Goal: Register for event/course

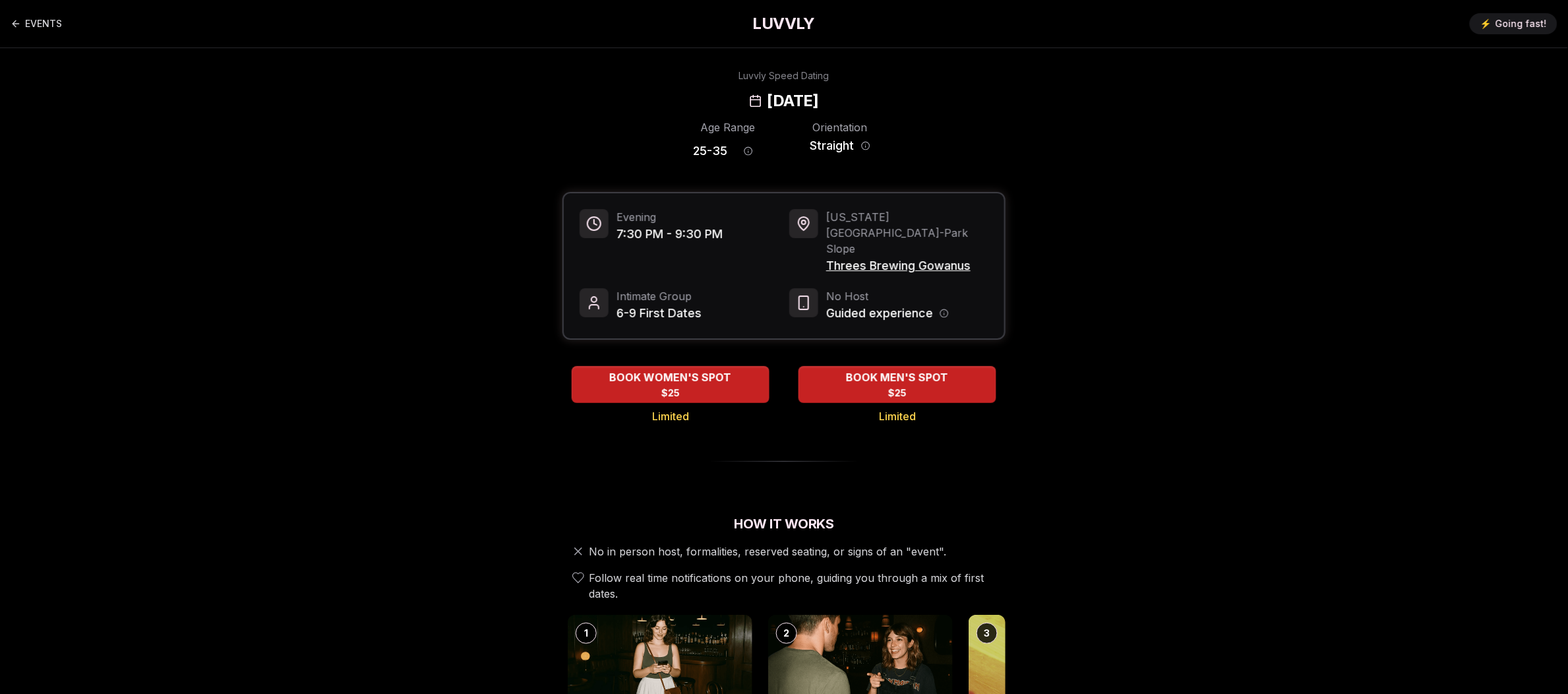
click at [954, 366] on div "BOOK MEN'S SPOT $25" at bounding box center [897, 384] width 202 height 36
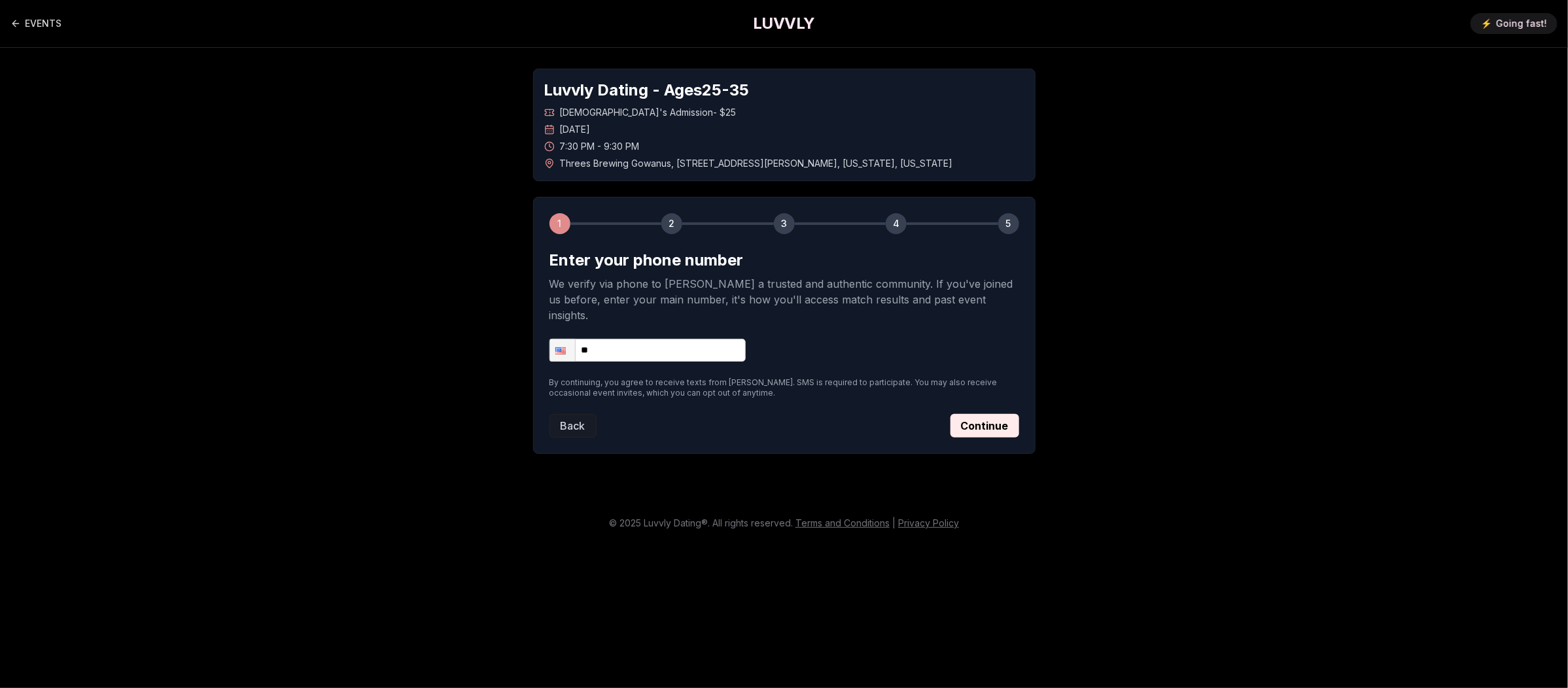
click at [714, 339] on input "**" at bounding box center [648, 350] width 196 height 23
type input "**********"
click at [983, 414] on button "Continue" at bounding box center [984, 425] width 69 height 24
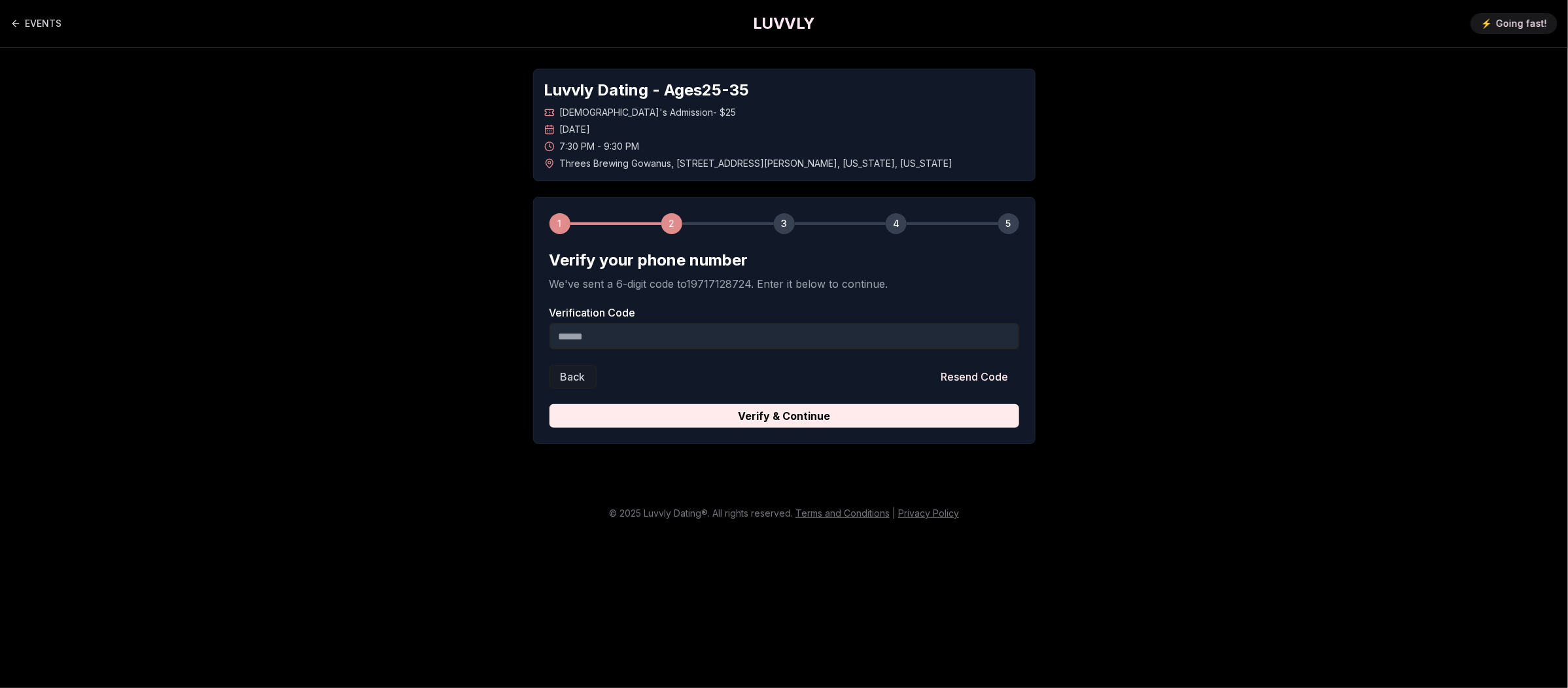
click at [673, 339] on input "Verification Code" at bounding box center [785, 336] width 470 height 26
paste input "******"
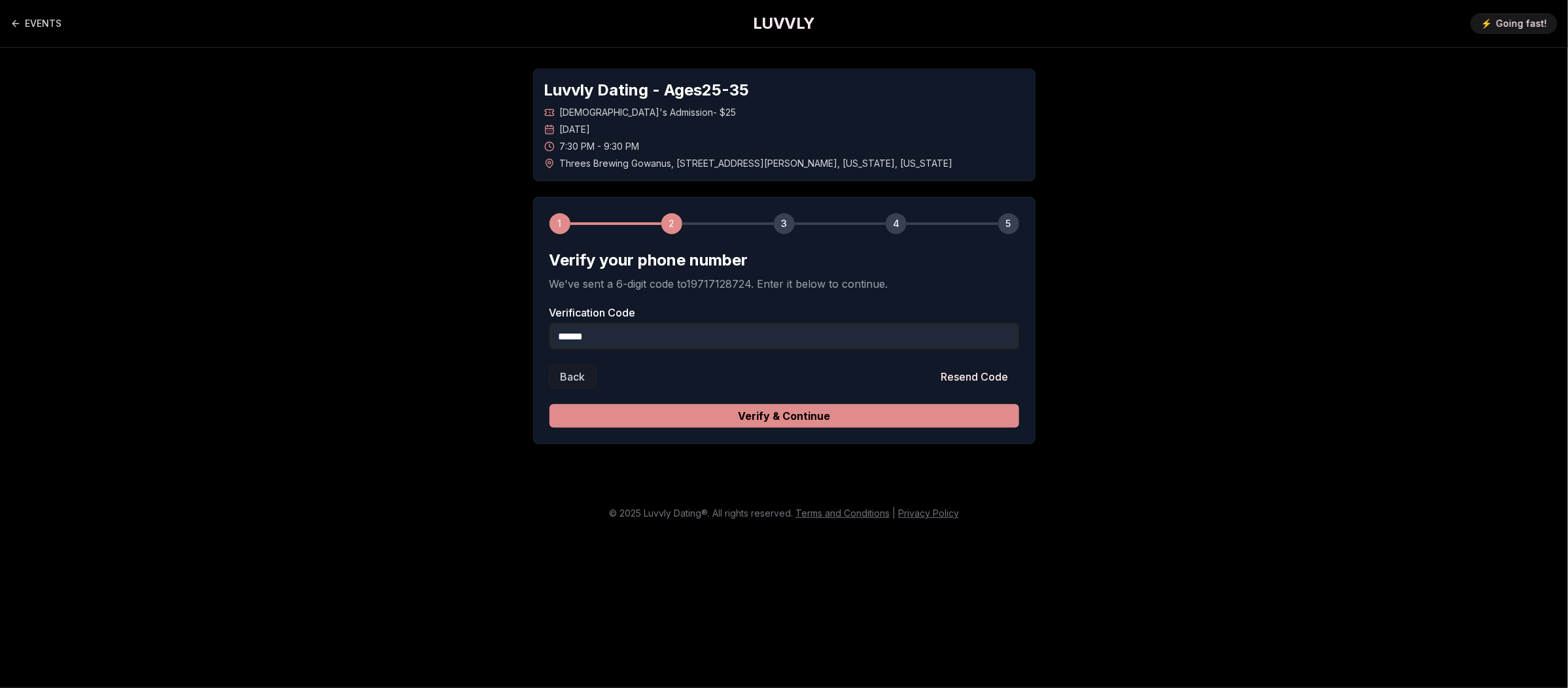
type input "******"
click at [751, 411] on button "Verify & Continue" at bounding box center [785, 416] width 470 height 24
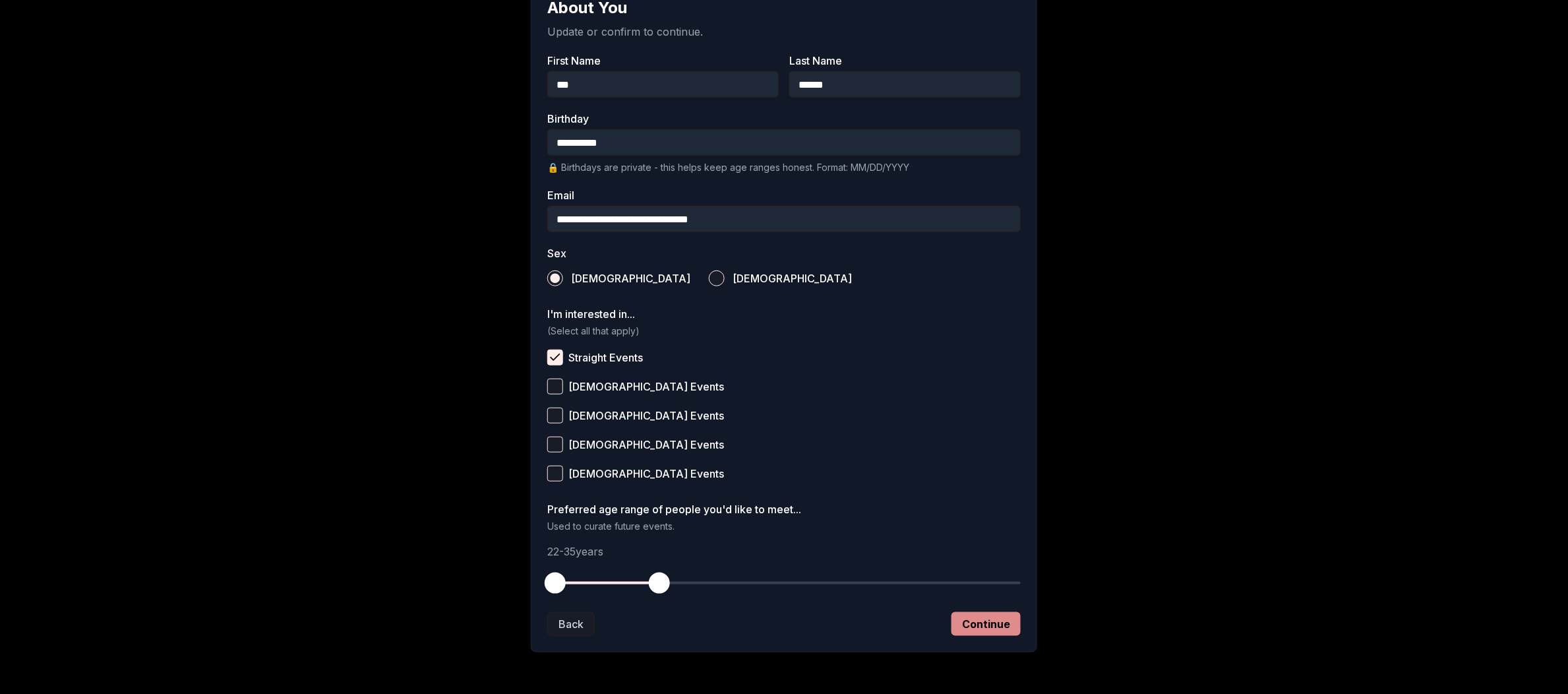
scroll to position [272, 0]
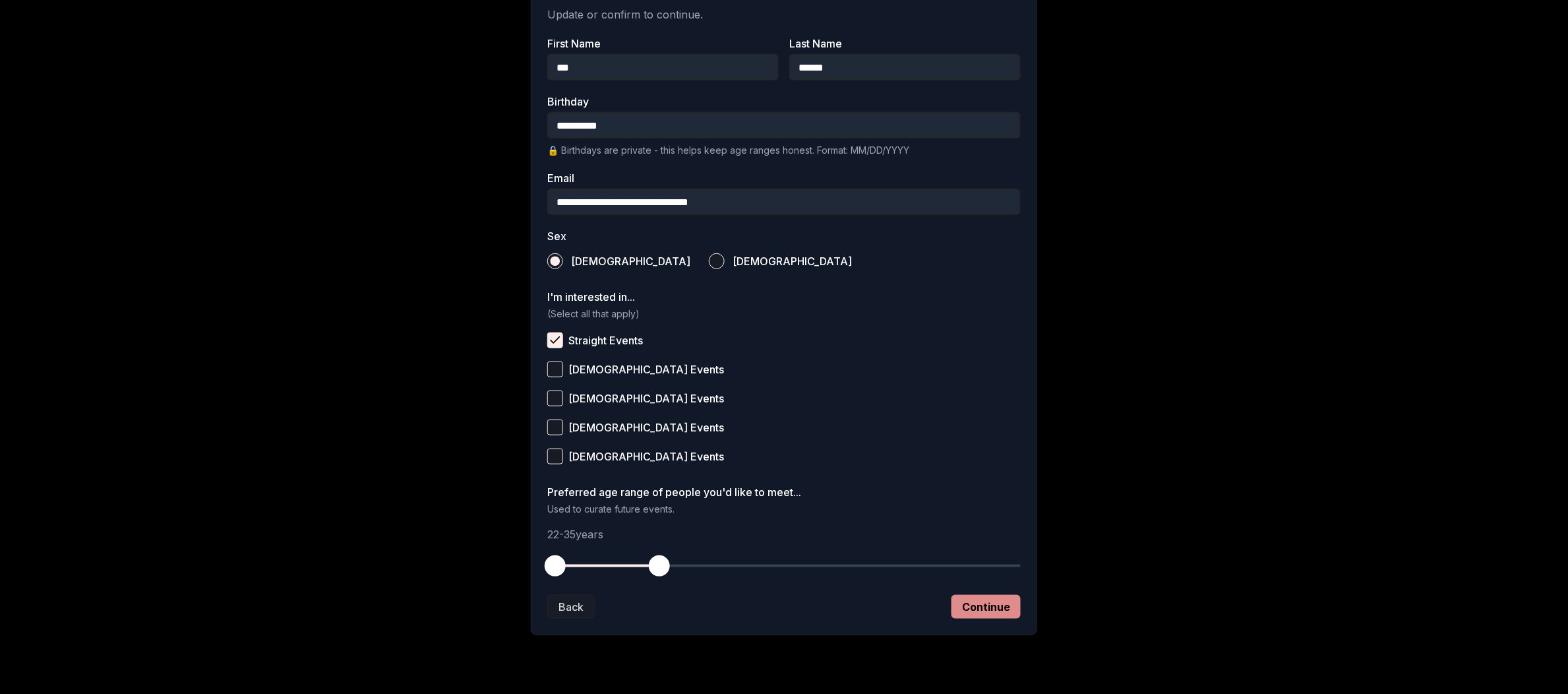
click at [995, 608] on button "Continue" at bounding box center [986, 606] width 69 height 24
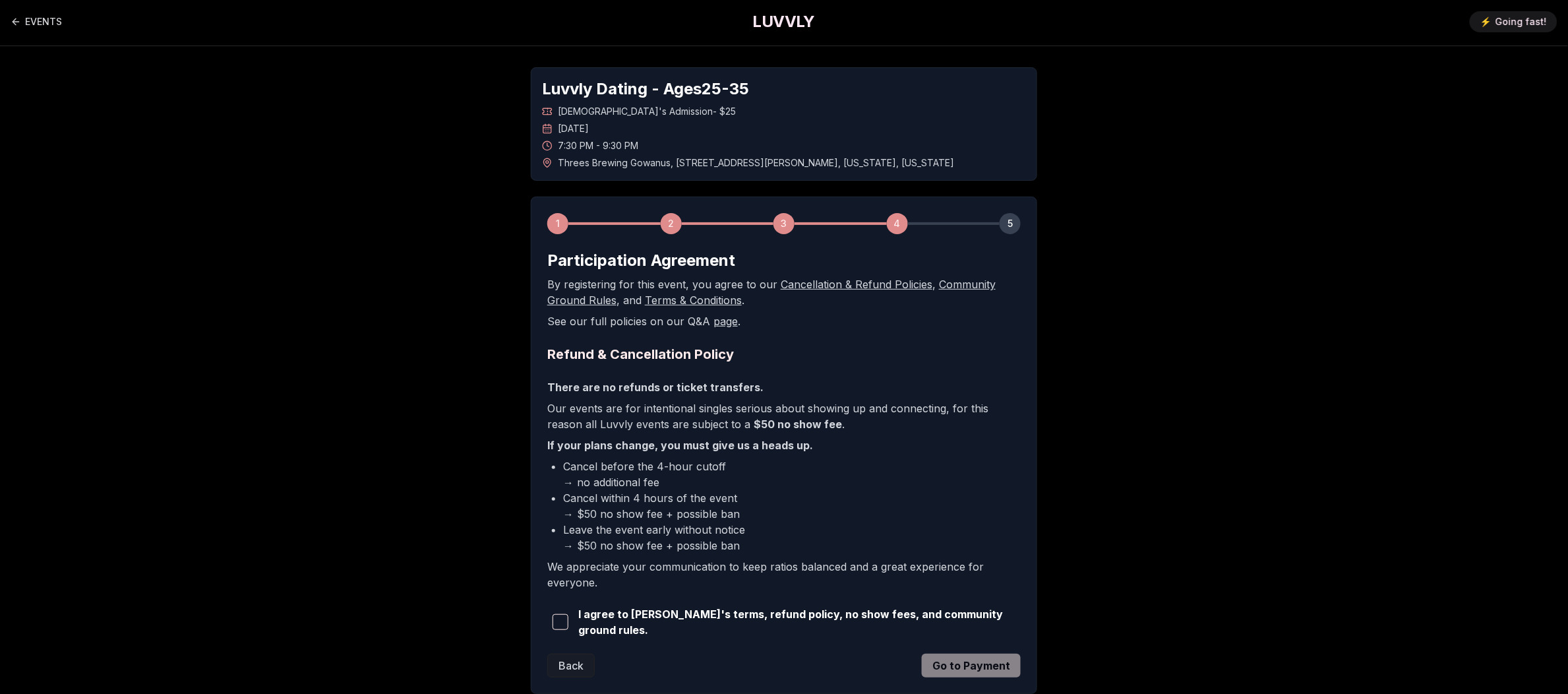
scroll to position [0, 0]
drag, startPoint x: 547, startPoint y: 262, endPoint x: 758, endPoint y: 266, distance: 211.0
click at [758, 266] on h2 "Participation Agreement" at bounding box center [784, 262] width 473 height 21
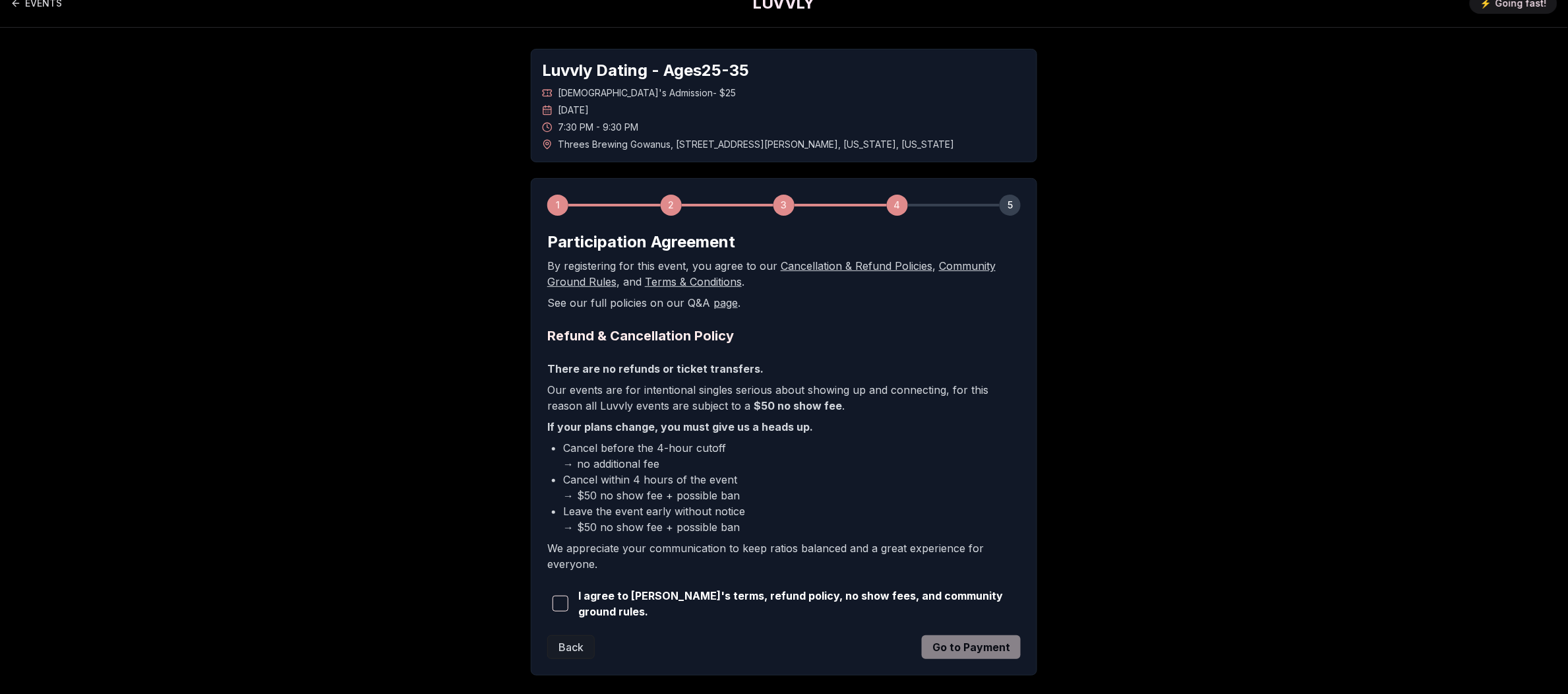
scroll to position [20, 0]
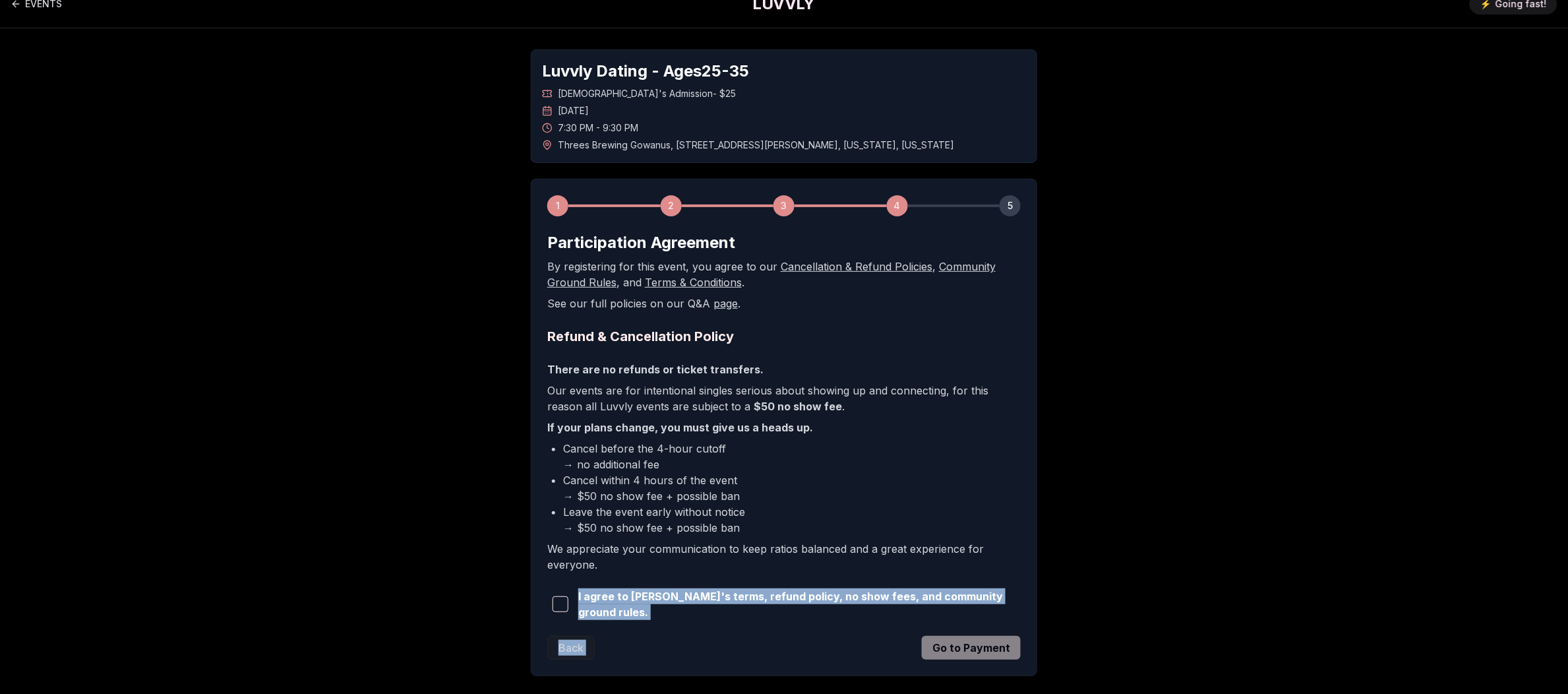
drag, startPoint x: 1043, startPoint y: 586, endPoint x: 1033, endPoint y: 623, distance: 38.3
click at [1033, 623] on div "Luvvly Dating - Ages [DEMOGRAPHIC_DATA] [DEMOGRAPHIC_DATA]'s Admission - $25 [D…" at bounding box center [783, 362] width 923 height 669
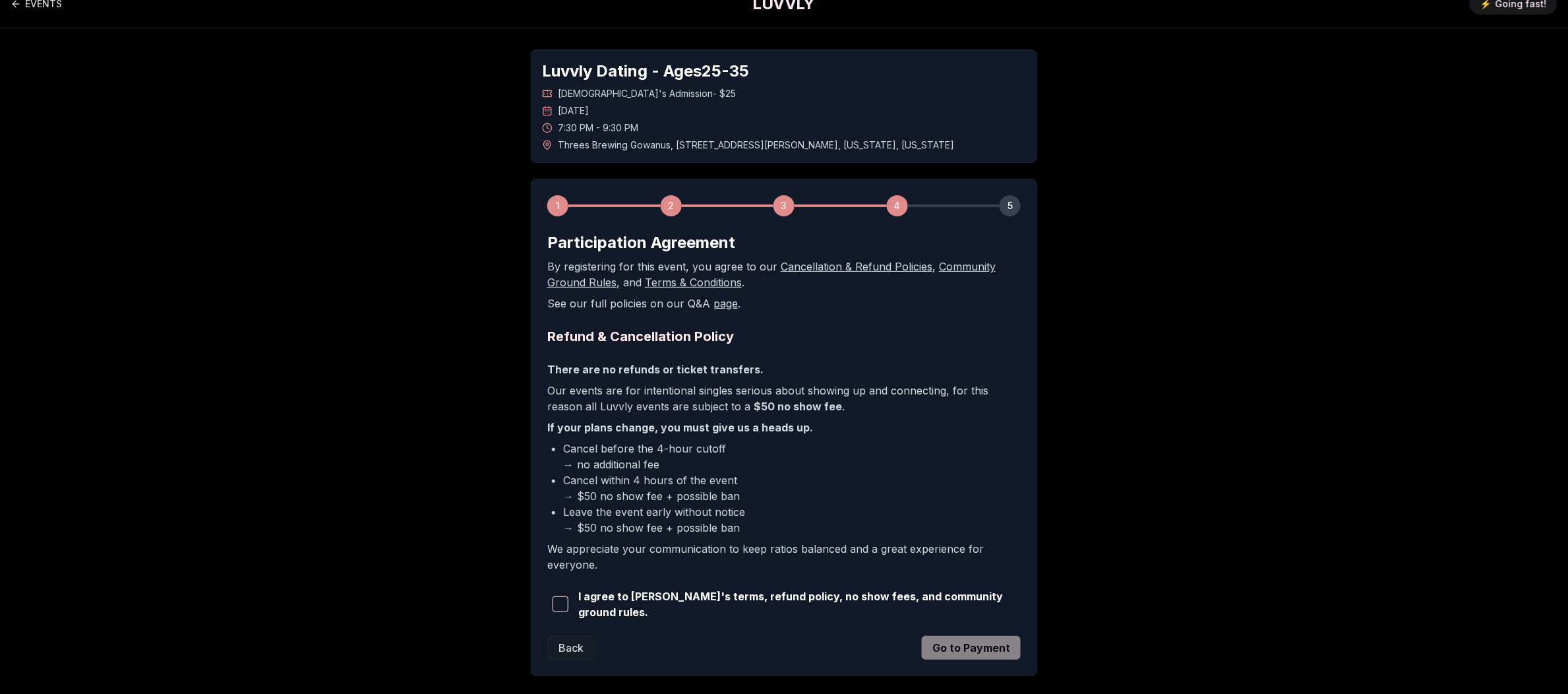
click at [1246, 541] on div "Luvvly Dating - Ages [DEMOGRAPHIC_DATA] [DEMOGRAPHIC_DATA]'s Admission - $25 [D…" at bounding box center [783, 362] width 923 height 669
drag, startPoint x: 737, startPoint y: 465, endPoint x: 826, endPoint y: 517, distance: 103.1
click at [826, 517] on ul "Cancel before the 4-hour cutoff → no additional fee Cancel within 4 hours of th…" at bounding box center [784, 488] width 473 height 95
click at [1396, 345] on main "EVENTS LUVVLY ⚡️ Going fast! Luvvly Dating - Ages [DEMOGRAPHIC_DATA] [DEMOGRAPH…" at bounding box center [784, 366] width 1568 height 773
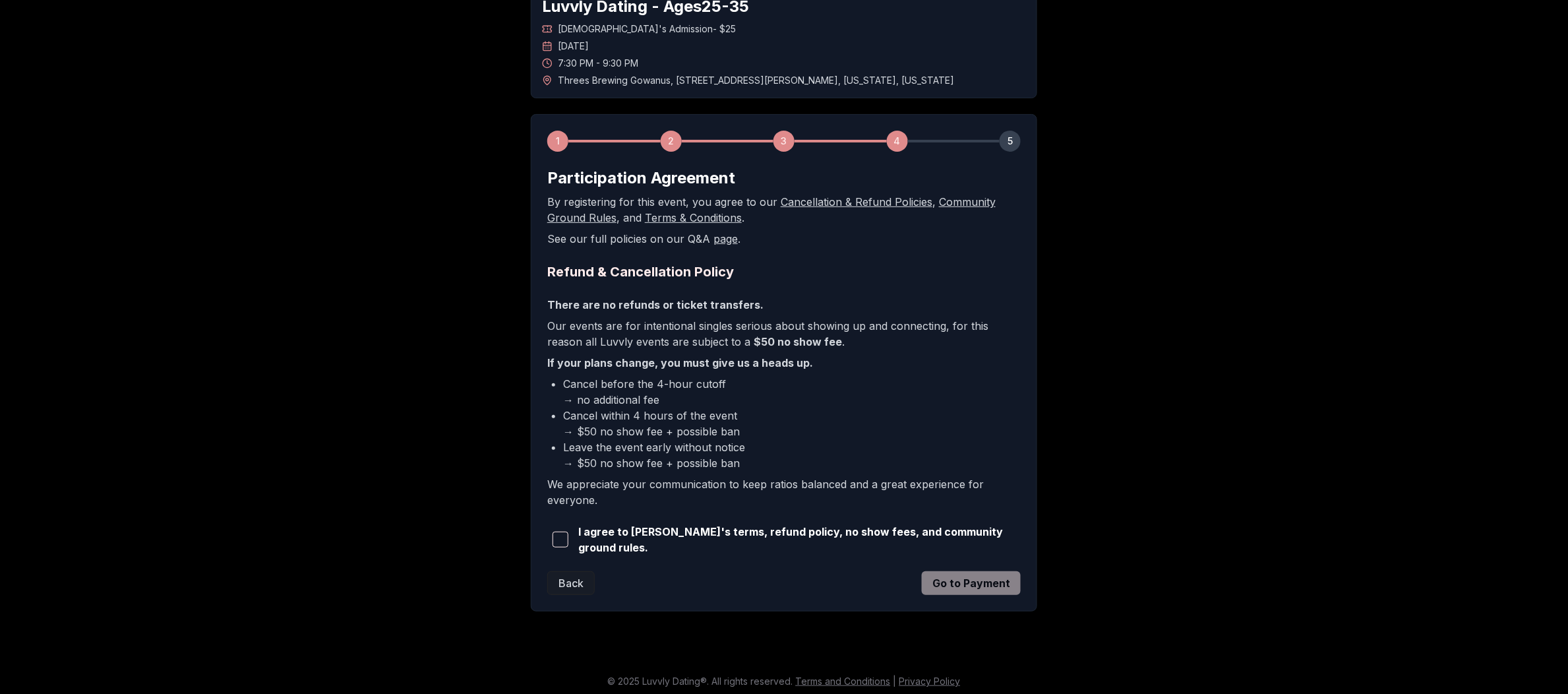
scroll to position [86, 0]
click at [829, 675] on link "Terms and Conditions" at bounding box center [843, 679] width 95 height 11
